Goal: Book appointment/travel/reservation

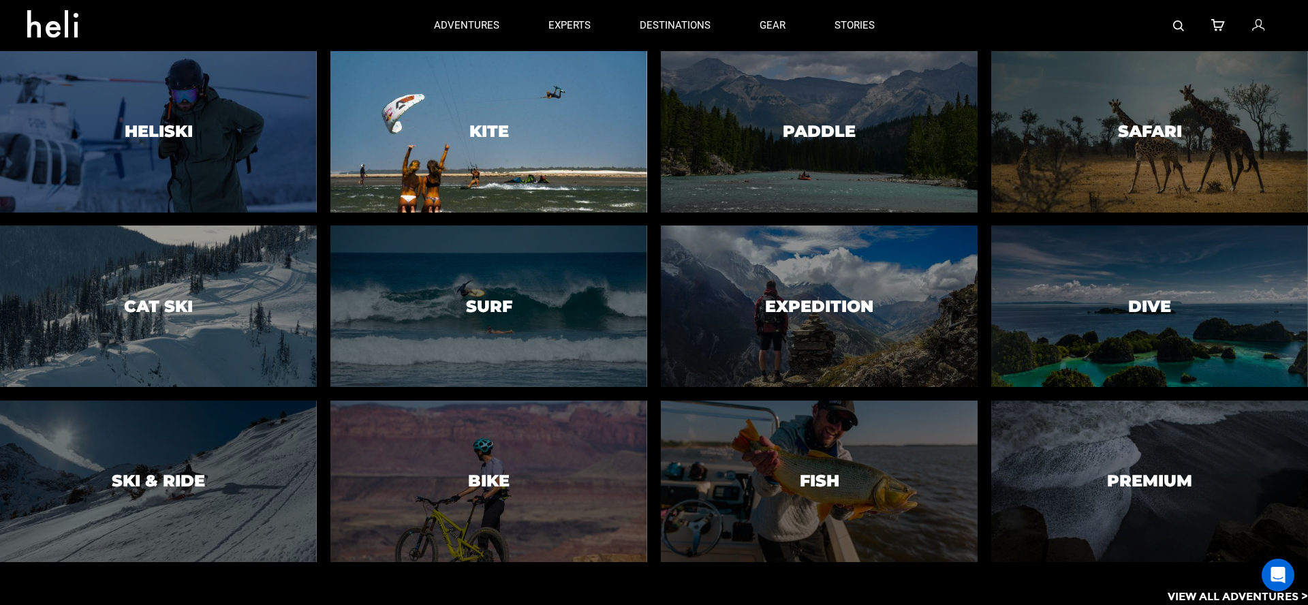
click at [534, 170] on div at bounding box center [488, 132] width 323 height 164
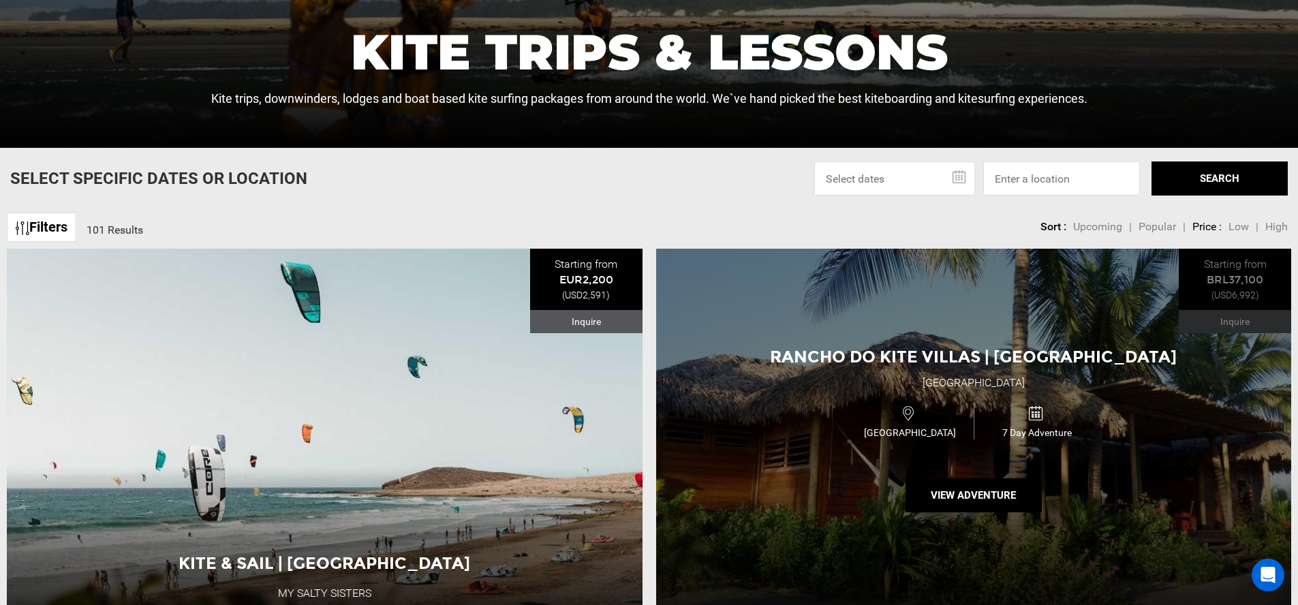
scroll to position [479, 0]
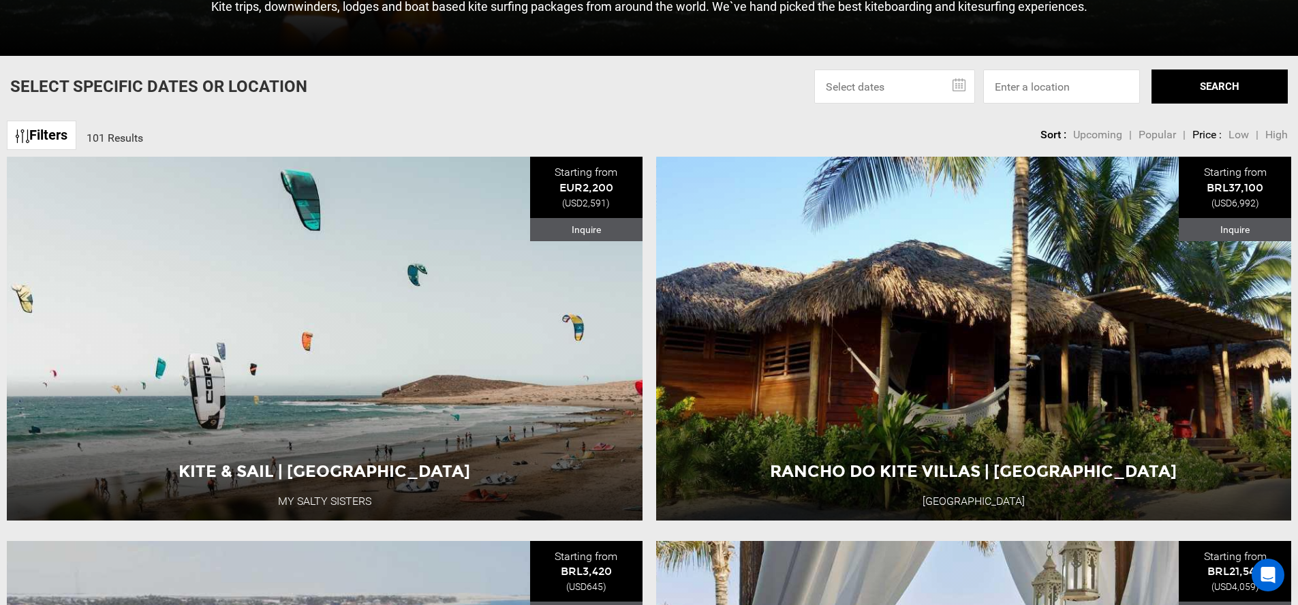
click at [815, 95] on input "text" at bounding box center [894, 87] width 161 height 34
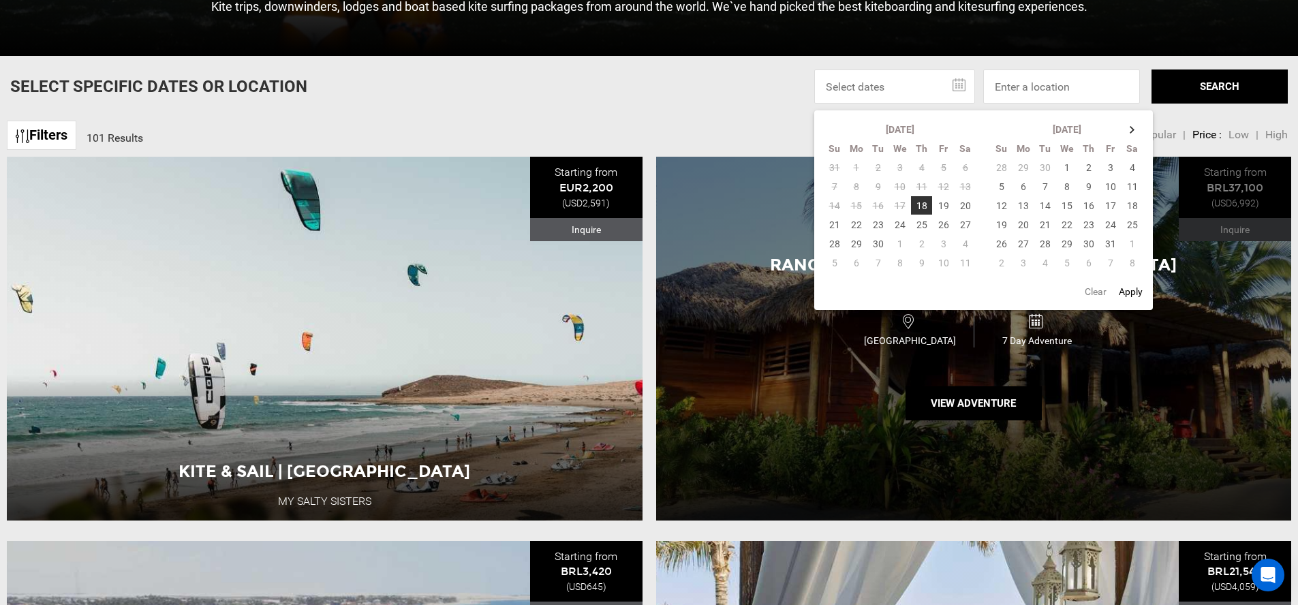
click at [1013, 444] on div "Rancho Do Kite Villas | [GEOGRAPHIC_DATA] [GEOGRAPHIC_DATA] [GEOGRAPHIC_DATA] 7…" at bounding box center [974, 338] width 636 height 363
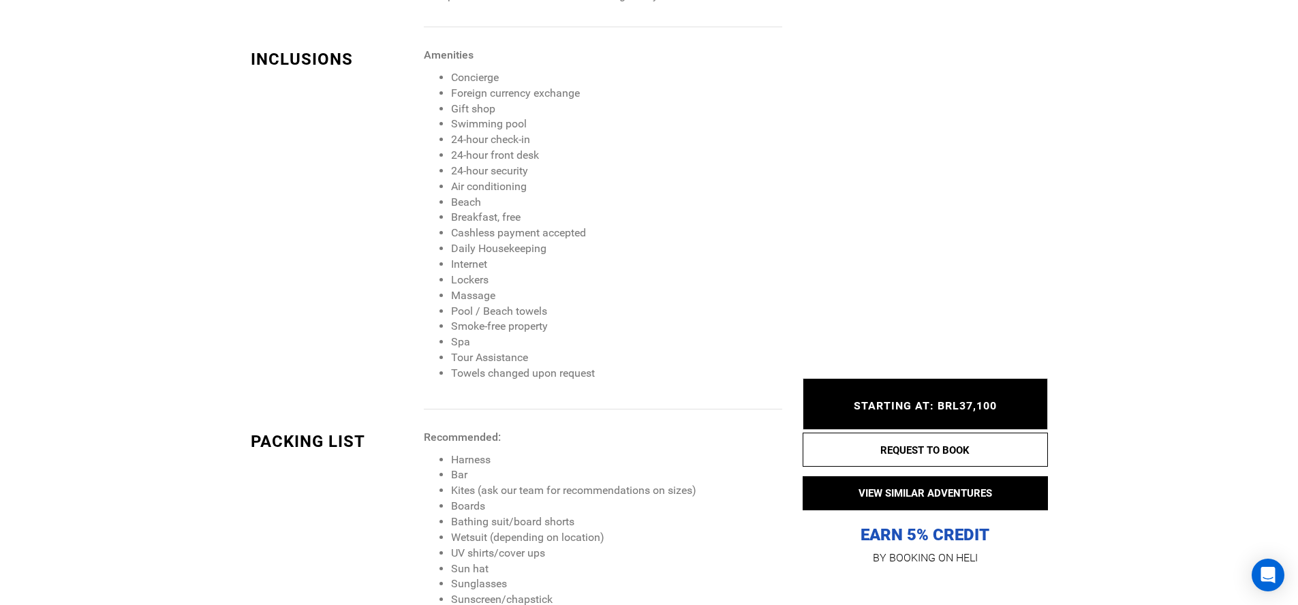
scroll to position [1579, 0]
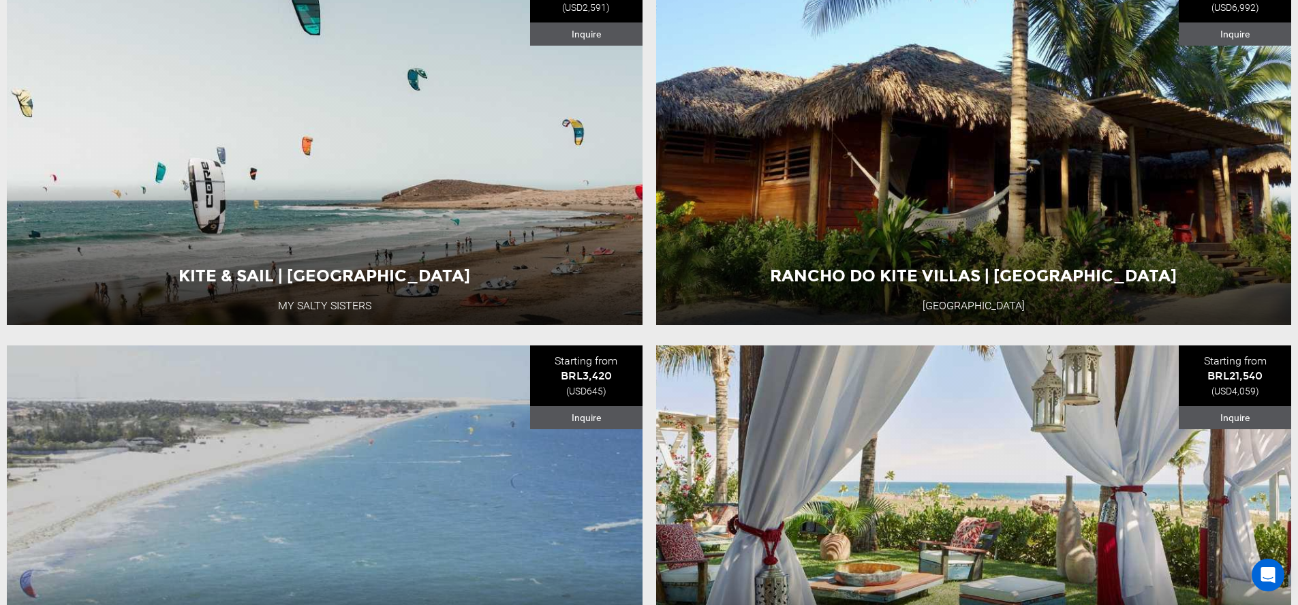
scroll to position [330, 0]
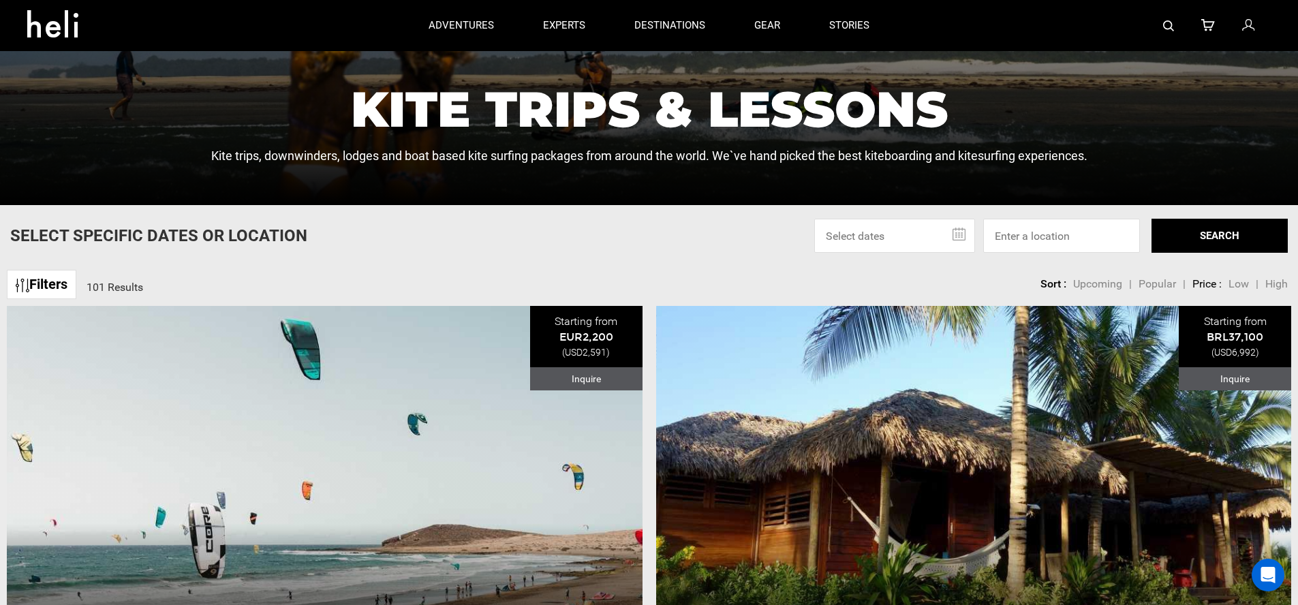
click at [908, 230] on input "text" at bounding box center [894, 236] width 161 height 34
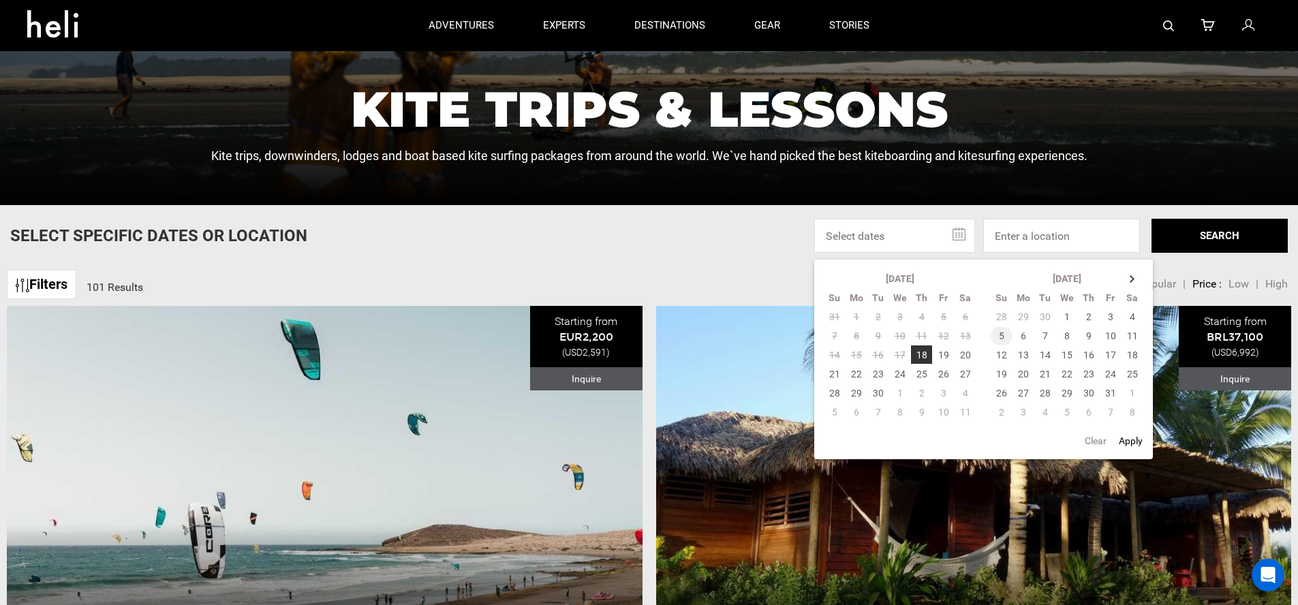
click at [1007, 337] on td "5" at bounding box center [1002, 335] width 22 height 19
click at [1131, 356] on td "18" at bounding box center [1133, 354] width 22 height 19
click at [1206, 240] on button "SEARCH" at bounding box center [1220, 236] width 136 height 34
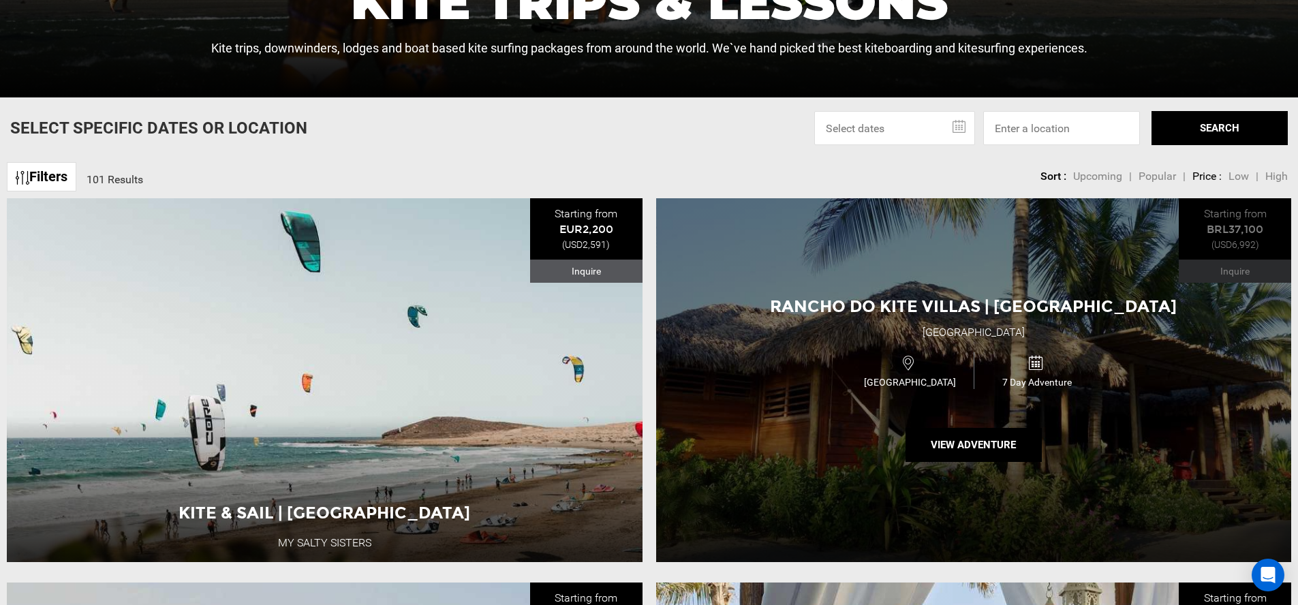
scroll to position [534, 0]
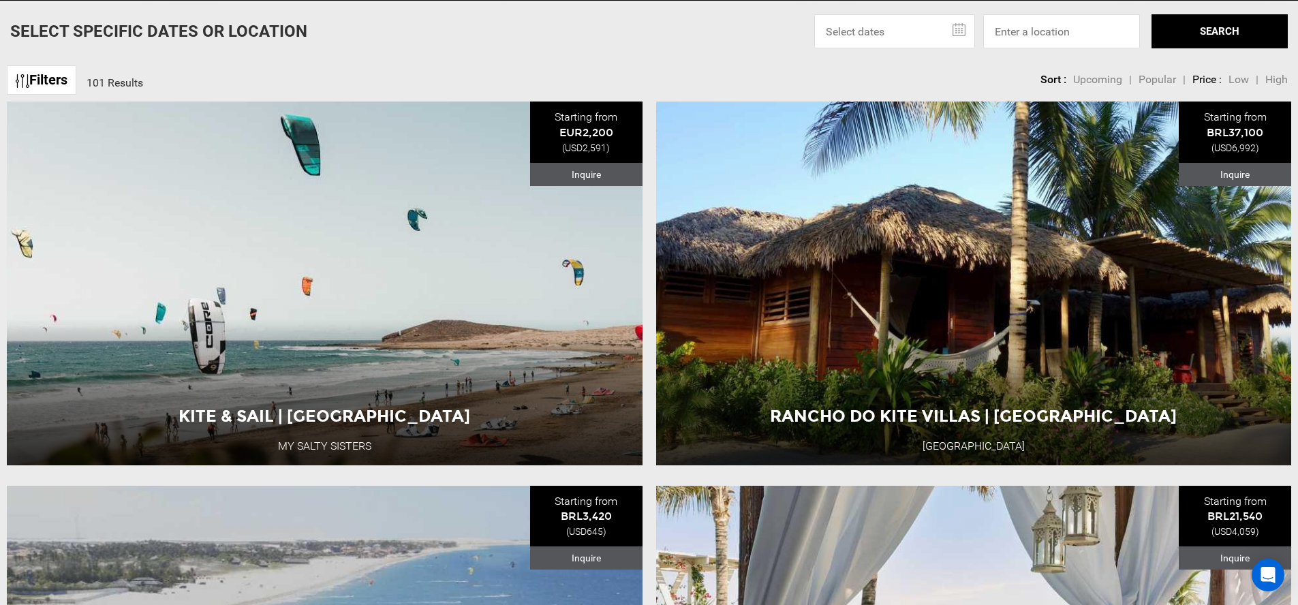
click at [946, 37] on input "text" at bounding box center [894, 31] width 161 height 34
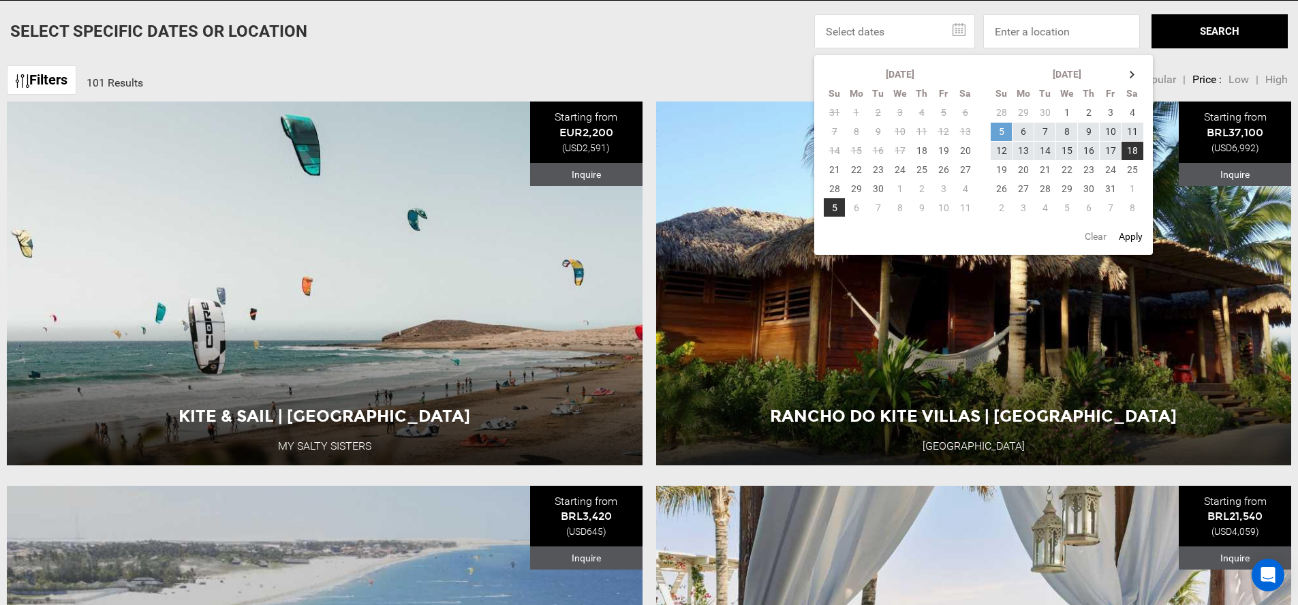
click at [1005, 128] on td "5" at bounding box center [1002, 131] width 22 height 19
click at [1090, 153] on td "16" at bounding box center [1089, 150] width 22 height 19
click at [1069, 27] on input at bounding box center [1061, 31] width 157 height 34
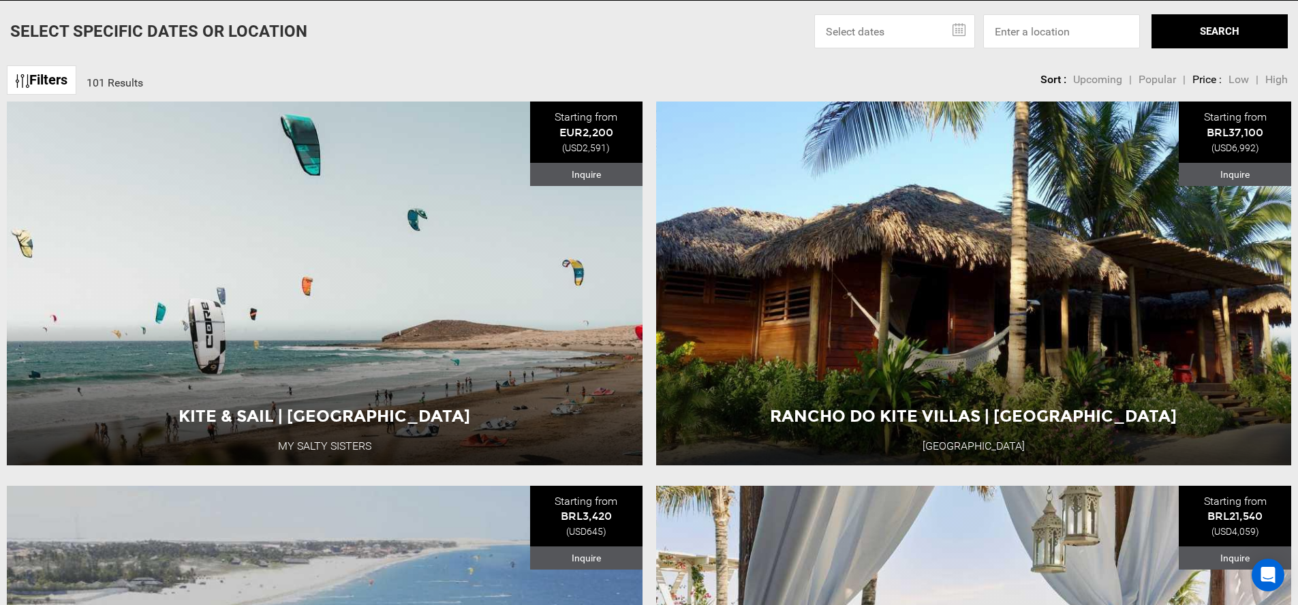
click at [1232, 33] on button "SEARCH" at bounding box center [1220, 31] width 136 height 34
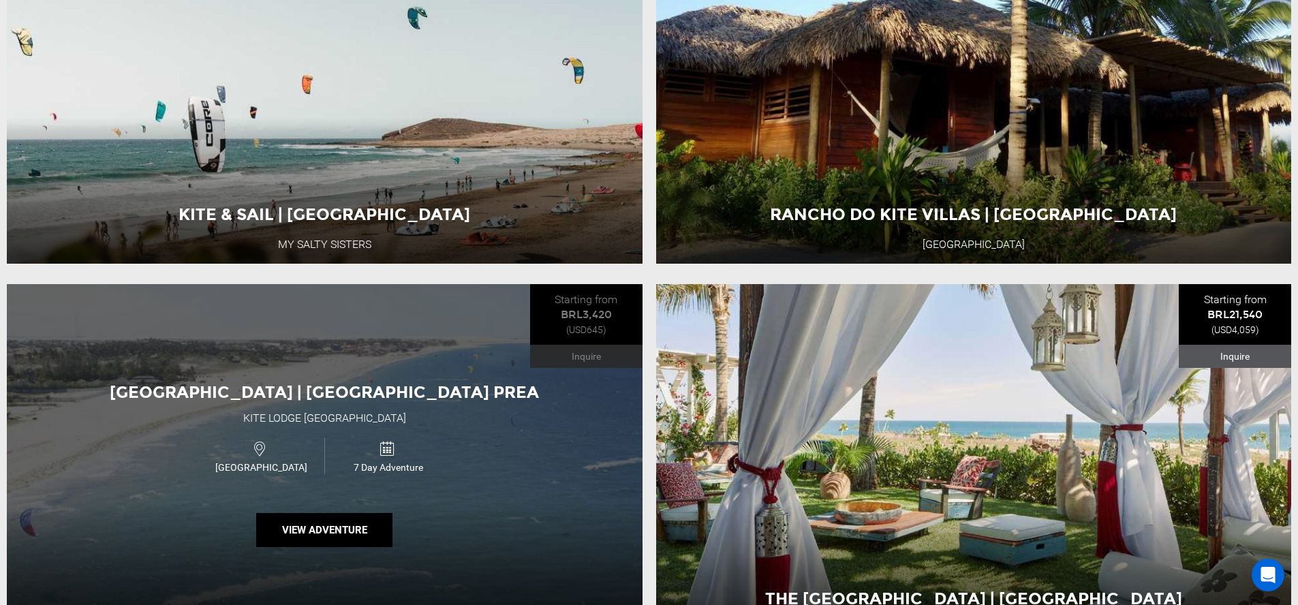
scroll to position [997, 0]
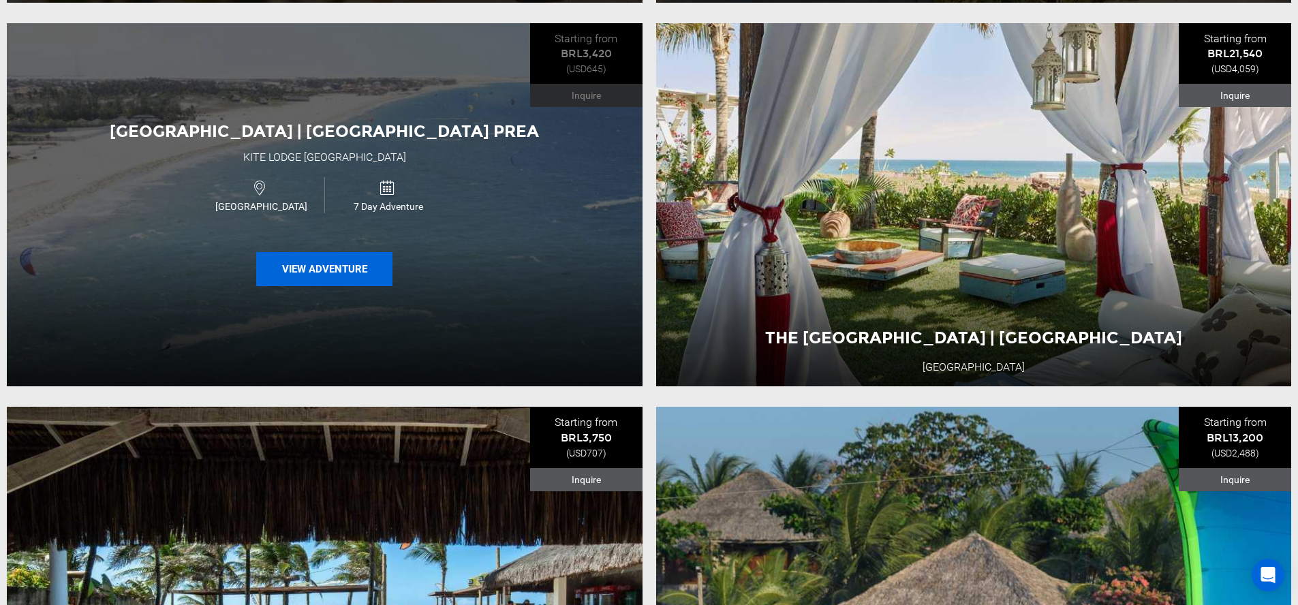
click at [335, 270] on button "View Adventure" at bounding box center [324, 269] width 136 height 34
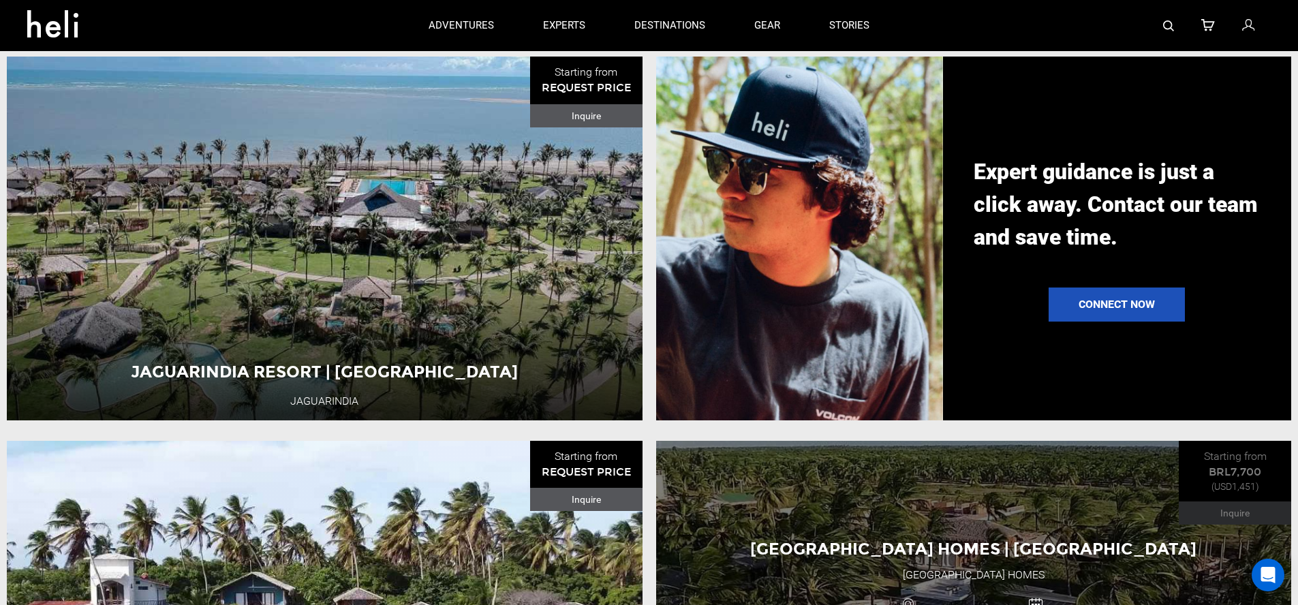
scroll to position [2197, 0]
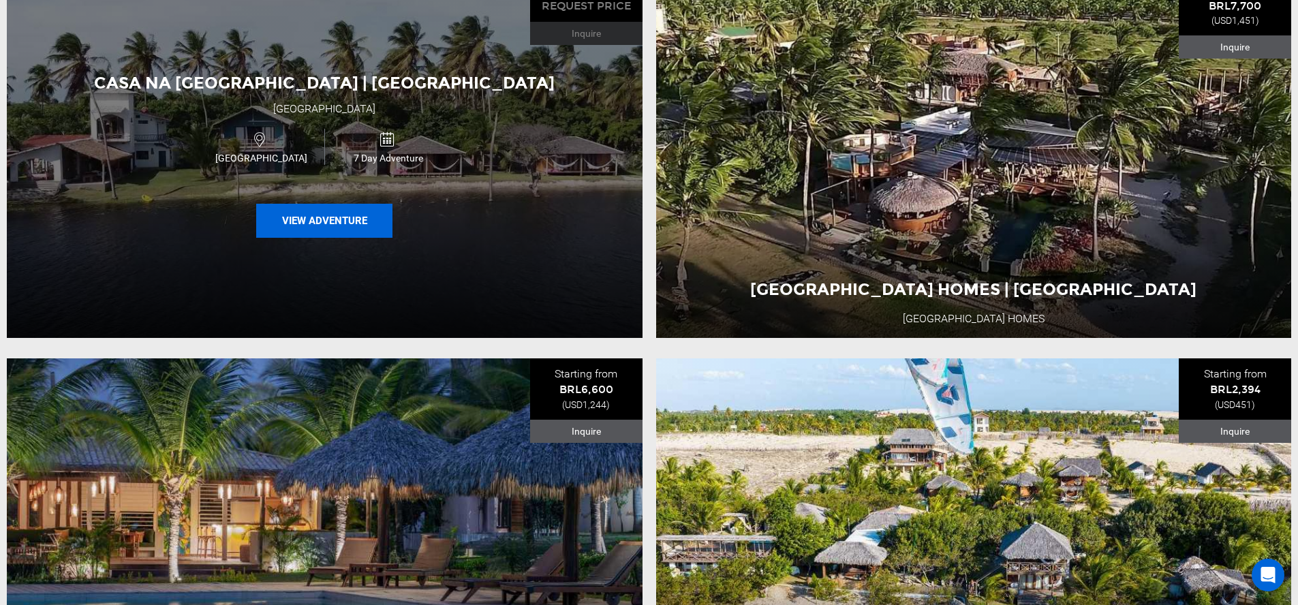
click at [325, 238] on button "View Adventure" at bounding box center [324, 221] width 136 height 34
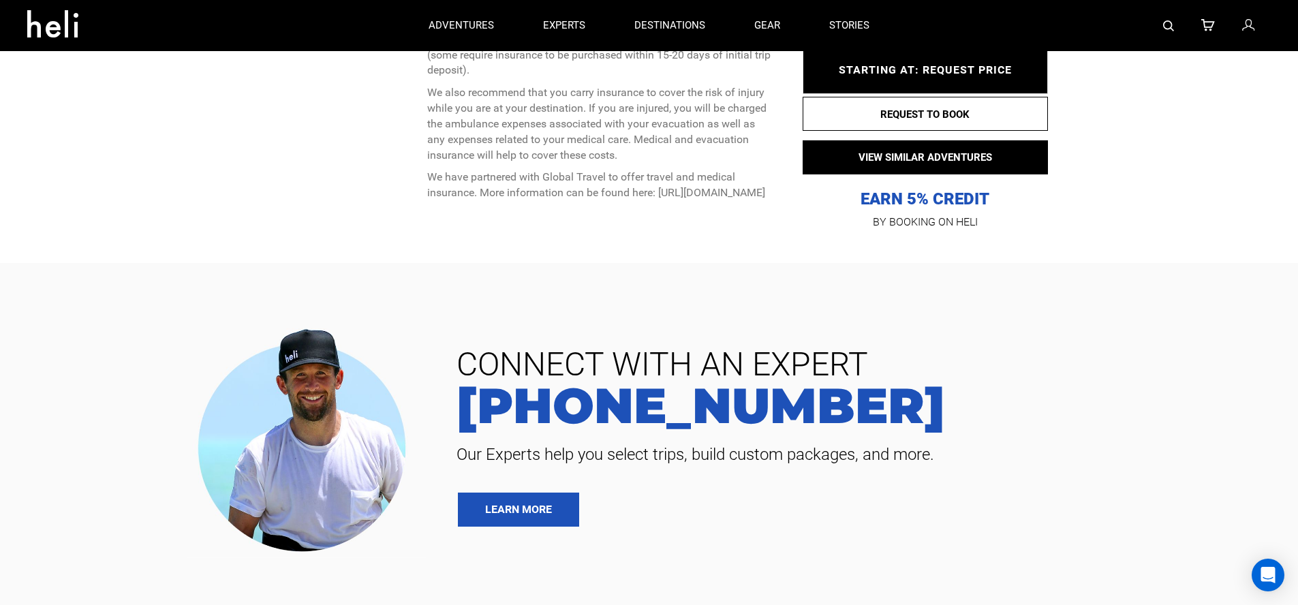
scroll to position [3451, 0]
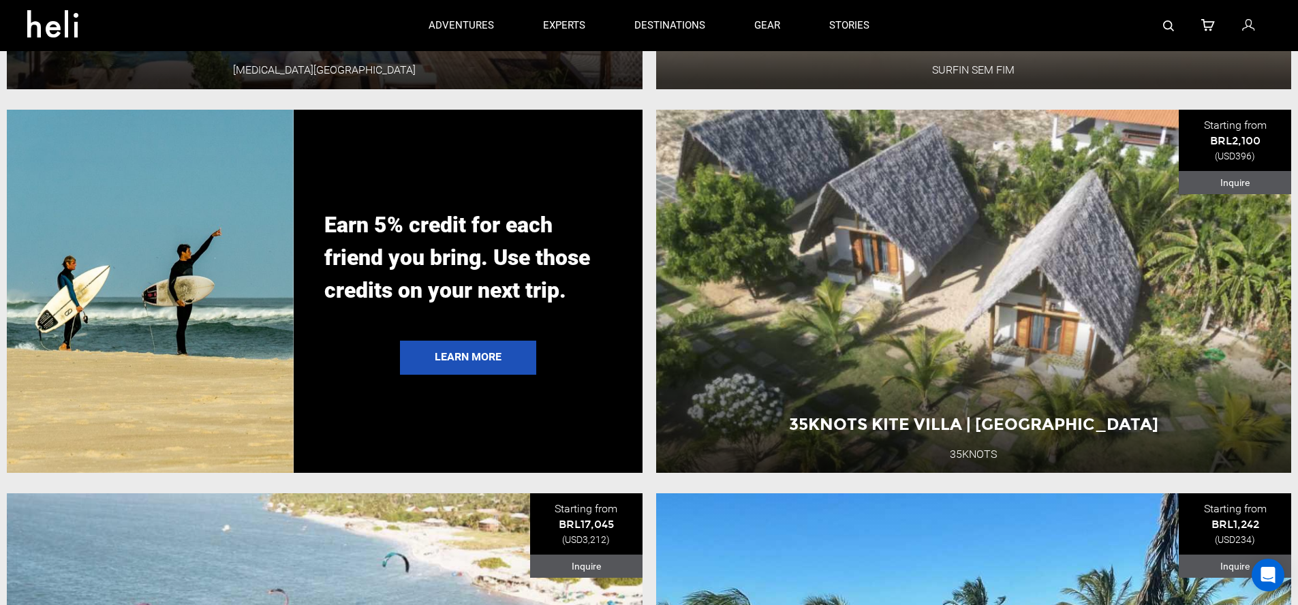
scroll to position [2252, 0]
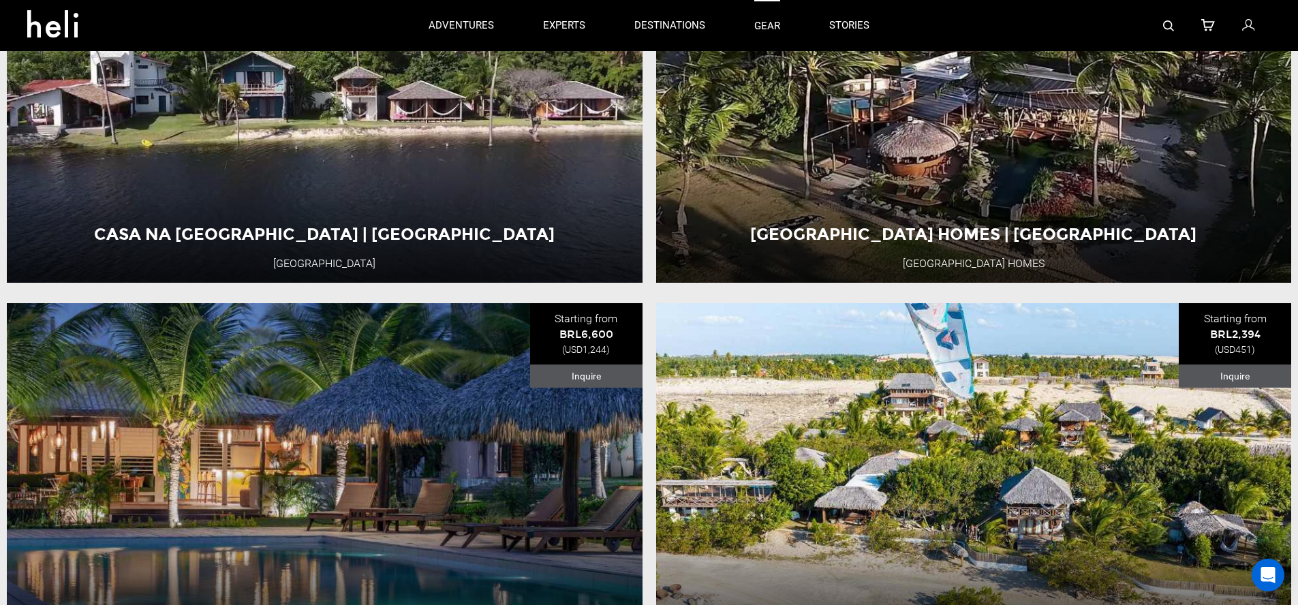
click at [758, 26] on link "gear" at bounding box center [767, 25] width 26 height 51
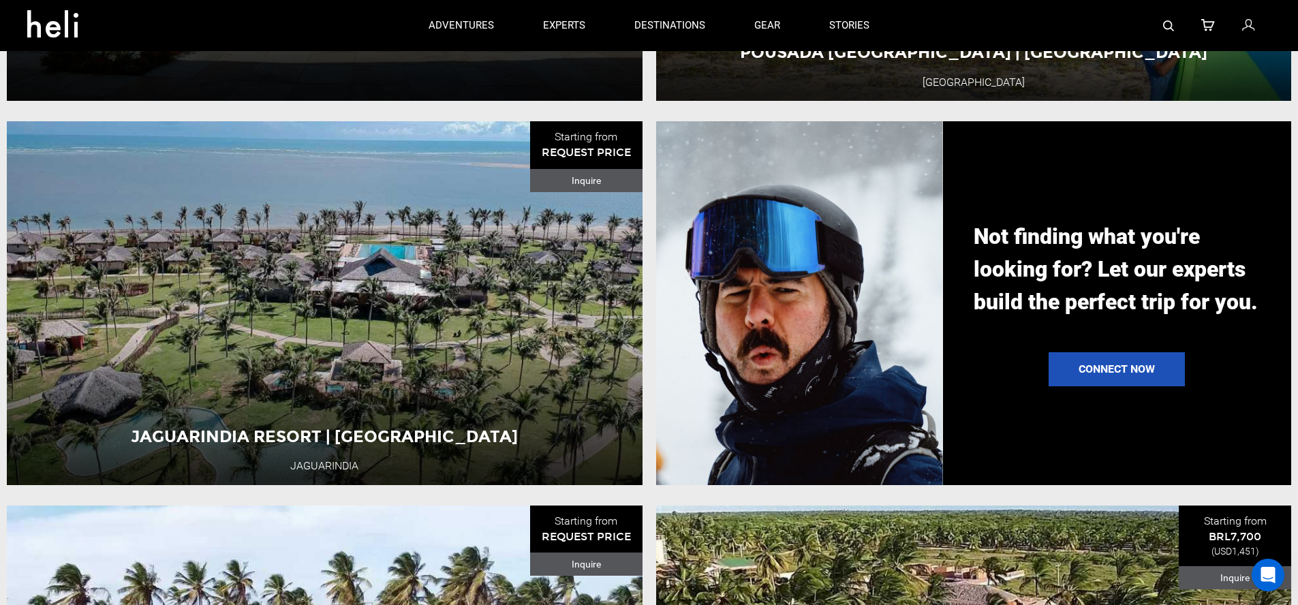
scroll to position [1500, 0]
